Goal: Information Seeking & Learning: Learn about a topic

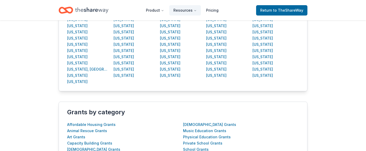
scroll to position [104, 0]
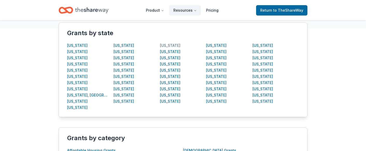
click at [181, 47] on div "[US_STATE]" at bounding box center [170, 46] width 20 height 6
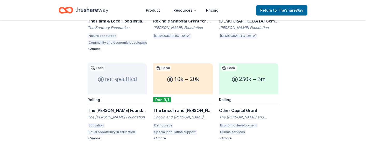
scroll to position [182, 0]
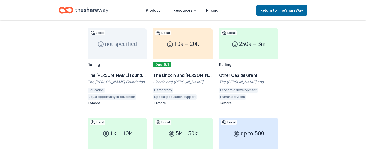
click at [247, 59] on div "250k – 3m" at bounding box center [248, 43] width 59 height 31
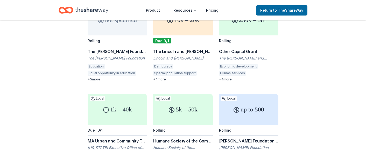
scroll to position [208, 0]
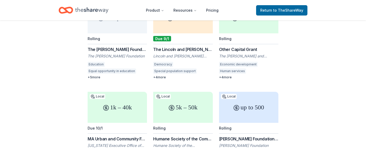
click at [105, 53] on div "The [PERSON_NAME] Foundation Grant" at bounding box center [117, 49] width 59 height 6
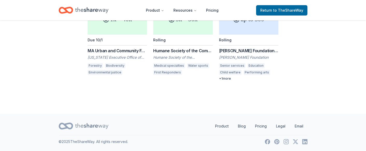
scroll to position [311, 0]
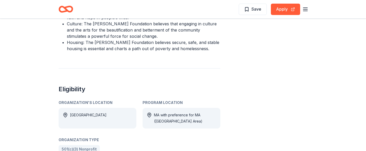
scroll to position [259, 0]
